Goal: Information Seeking & Learning: Learn about a topic

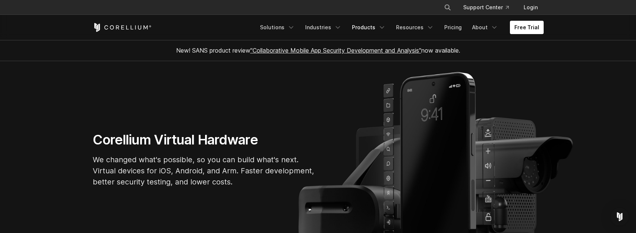
click at [380, 27] on link "Products" at bounding box center [368, 27] width 43 height 13
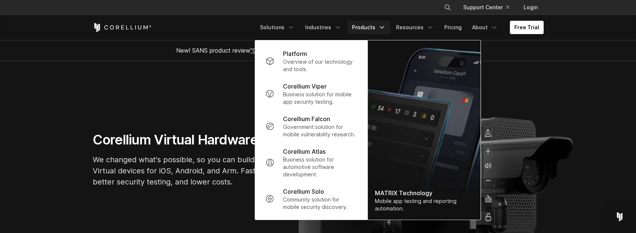
click at [355, 6] on div "× Search our site... Support Center Login" at bounding box center [318, 7] width 451 height 13
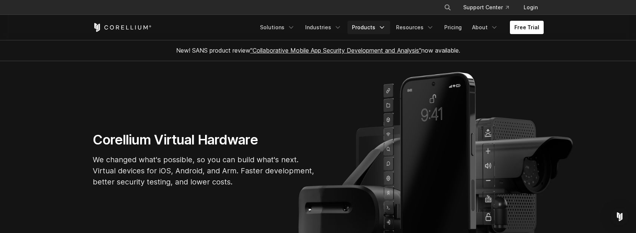
click at [386, 29] on icon "Navigation Menu" at bounding box center [381, 27] width 7 height 7
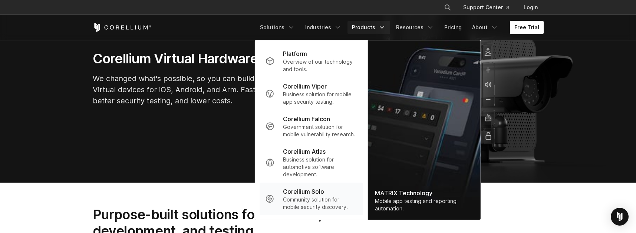
scroll to position [82, 0]
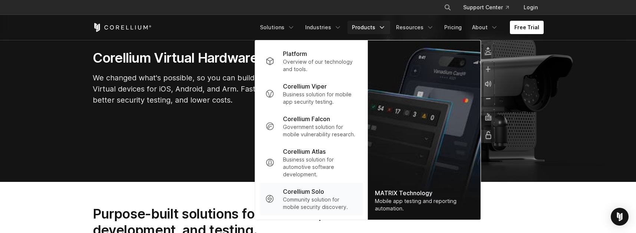
click at [297, 195] on p "Corellium Solo" at bounding box center [303, 191] width 41 height 9
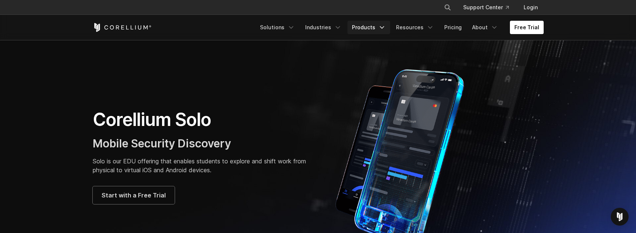
click at [378, 30] on link "Products" at bounding box center [368, 27] width 43 height 13
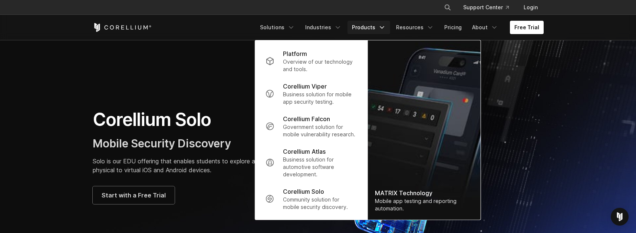
click at [410, 191] on div "MATRIX Technology" at bounding box center [424, 193] width 98 height 9
